Goal: Find specific page/section: Find specific page/section

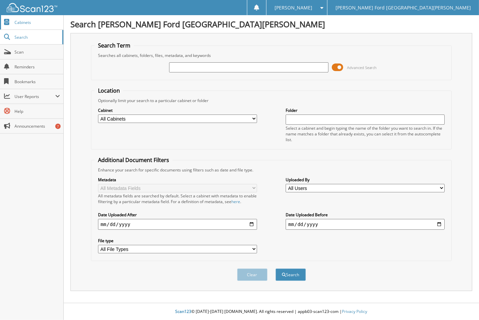
click at [26, 24] on span "Cabinets" at bounding box center [36, 23] width 45 height 6
drag, startPoint x: 339, startPoint y: 66, endPoint x: 312, endPoint y: 66, distance: 26.9
click at [312, 66] on div "Advanced Search" at bounding box center [271, 67] width 353 height 18
click at [336, 66] on span at bounding box center [337, 67] width 11 height 10
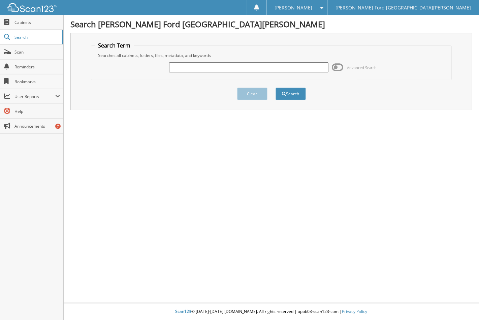
click at [217, 68] on input "text" at bounding box center [248, 67] width 159 height 10
type input "2365035"
click at [294, 89] on button "Search" at bounding box center [290, 94] width 30 height 12
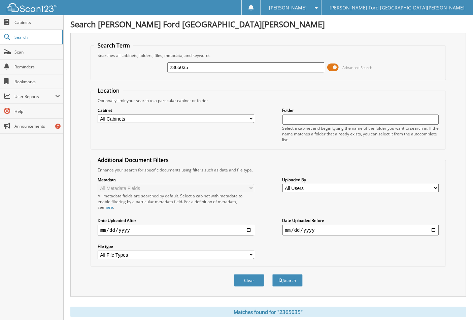
click at [330, 67] on span at bounding box center [332, 67] width 11 height 10
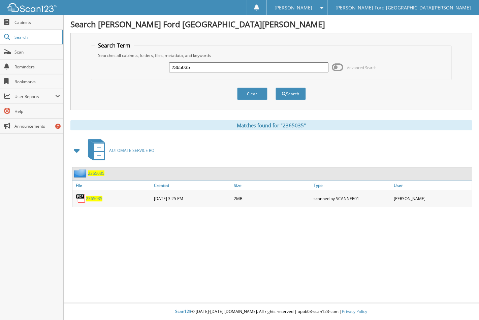
click at [98, 197] on span "2365035" at bounding box center [94, 199] width 16 height 6
